Goal: Find contact information: Find contact information

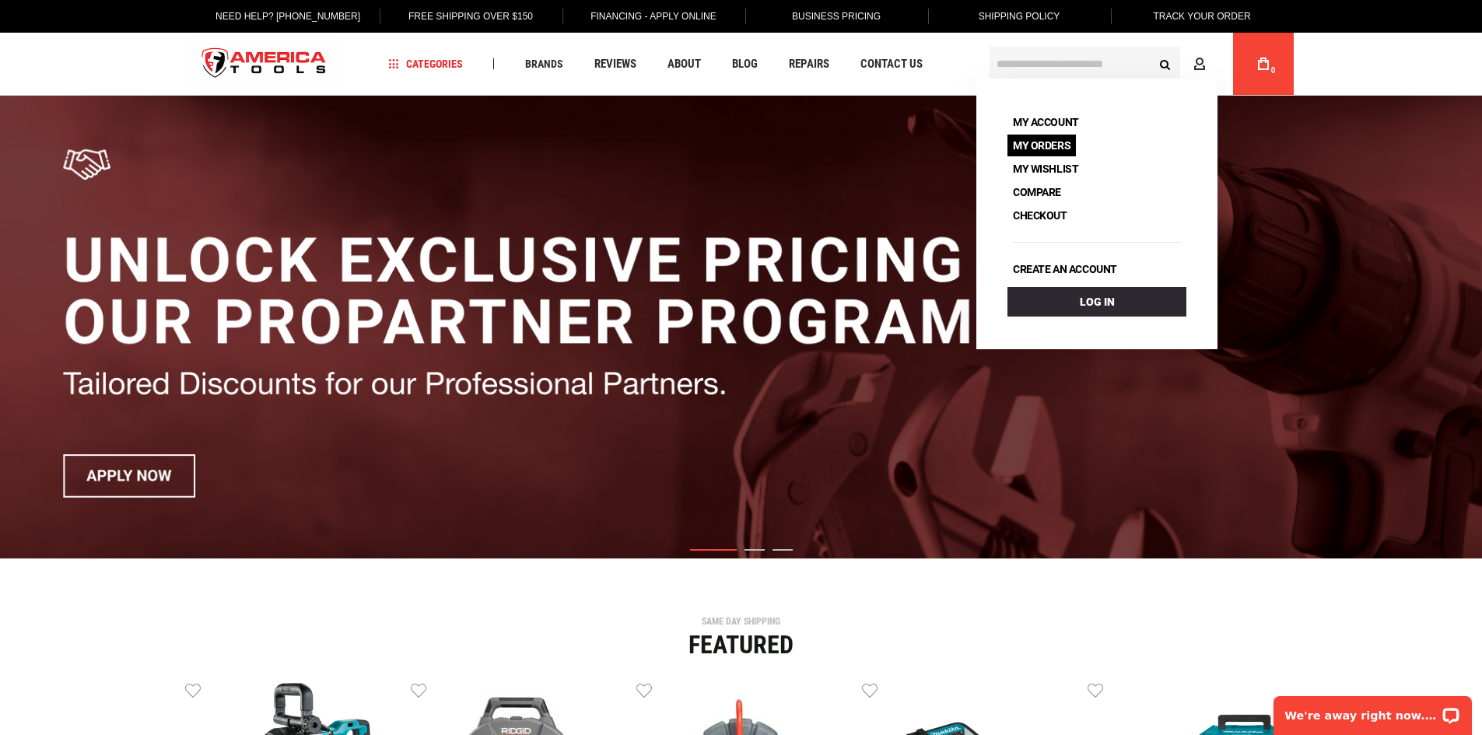
click at [1027, 146] on link "My Orders" at bounding box center [1041, 146] width 68 height 22
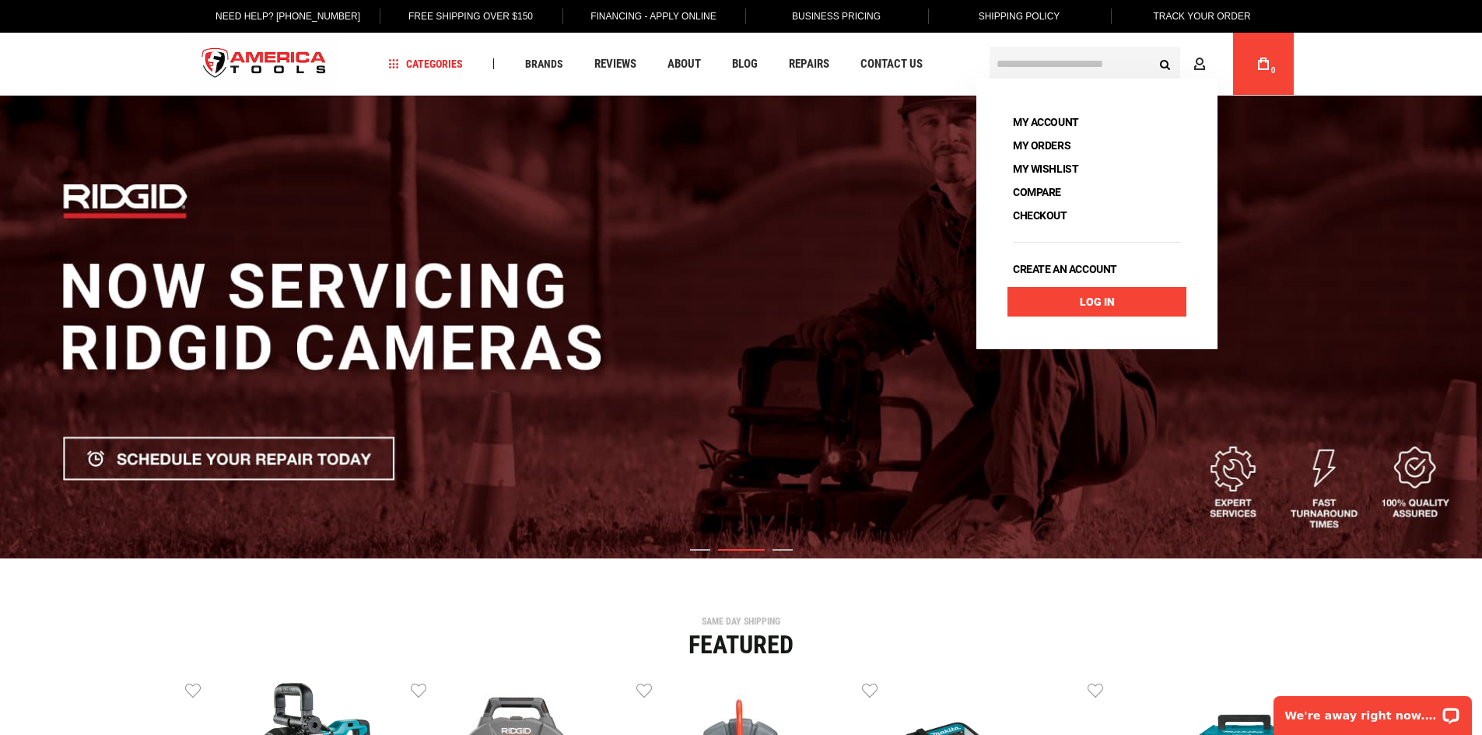
click at [1108, 305] on link "Log In" at bounding box center [1096, 302] width 179 height 30
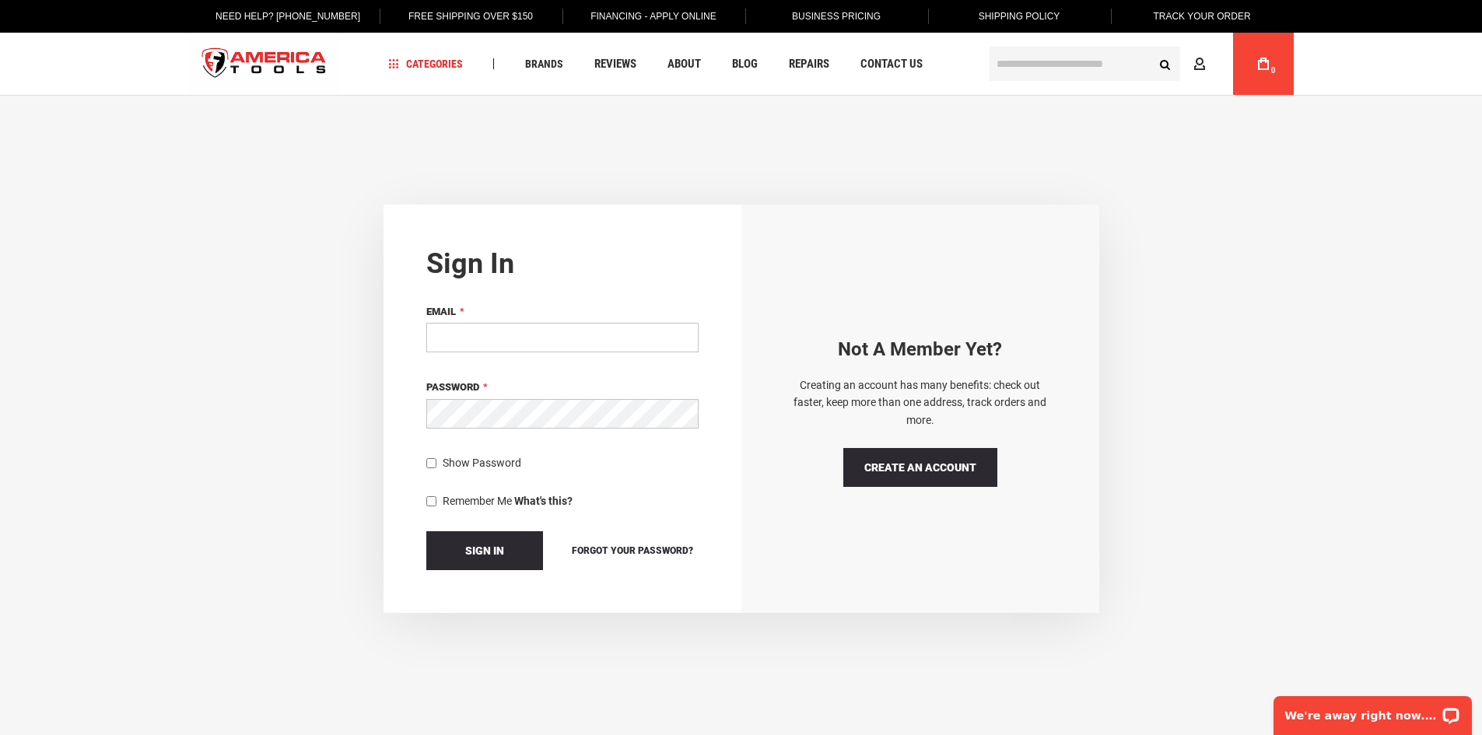
click at [630, 331] on input "Email" at bounding box center [562, 338] width 272 height 30
click at [643, 265] on div "Sign in If you have an account, sign in with your email address. Email Password…" at bounding box center [563, 409] width 358 height 408
click at [918, 66] on span "Contact Us" at bounding box center [891, 64] width 62 height 12
